Goal: Task Accomplishment & Management: Manage account settings

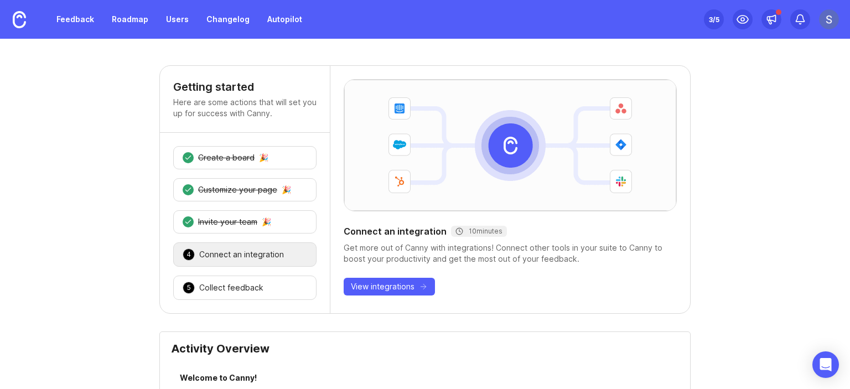
click at [832, 24] on img at bounding box center [829, 19] width 20 height 20
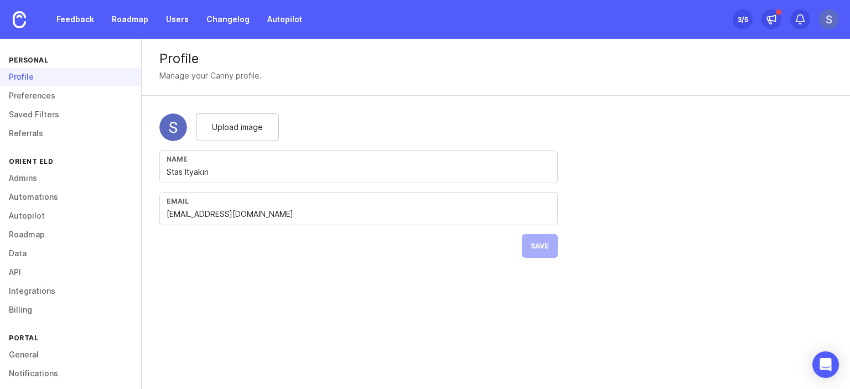
click at [777, 173] on div "Profile Manage your Canny profile. Upload image Name Stas Ityakin Email [EMAIL_…" at bounding box center [496, 157] width 708 height 237
click at [32, 182] on link "Admins" at bounding box center [70, 178] width 141 height 19
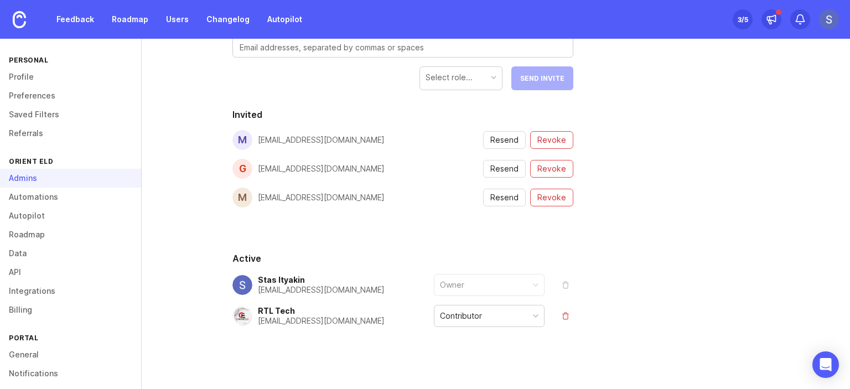
scroll to position [232, 0]
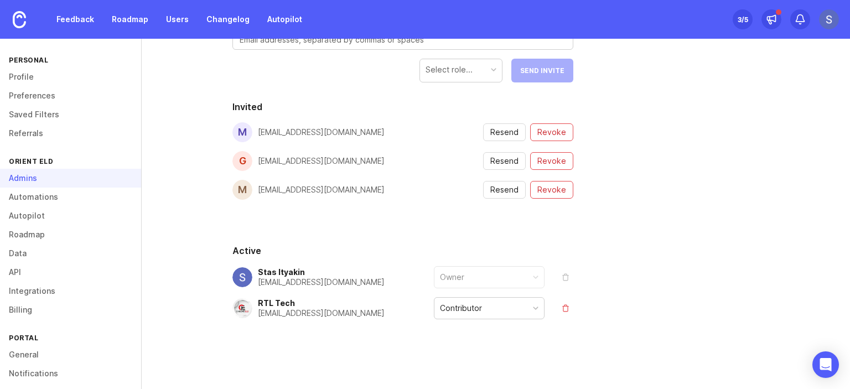
click at [759, 142] on div "People Roles Details Billable Seats 1 5 Free You won't be billed for any seats …" at bounding box center [496, 127] width 708 height 526
